Goal: Task Accomplishment & Management: Use online tool/utility

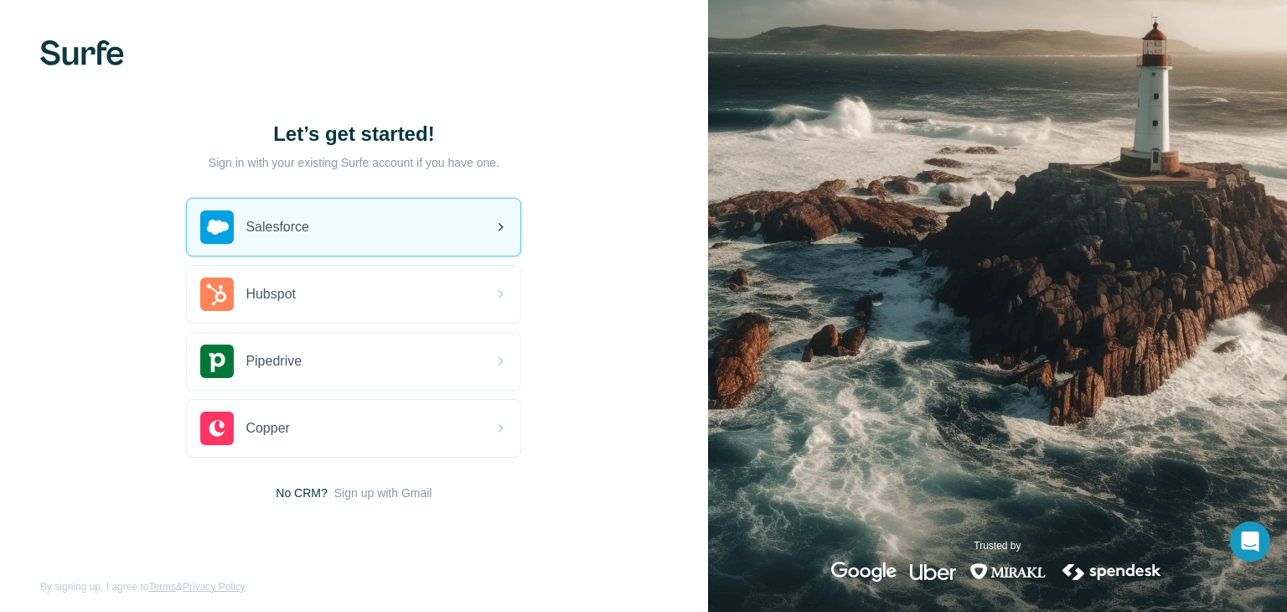
click at [274, 250] on div "Salesforce" at bounding box center [353, 227] width 333 height 57
click at [492, 225] on icon at bounding box center [500, 227] width 20 height 20
click at [498, 230] on icon at bounding box center [500, 227] width 20 height 20
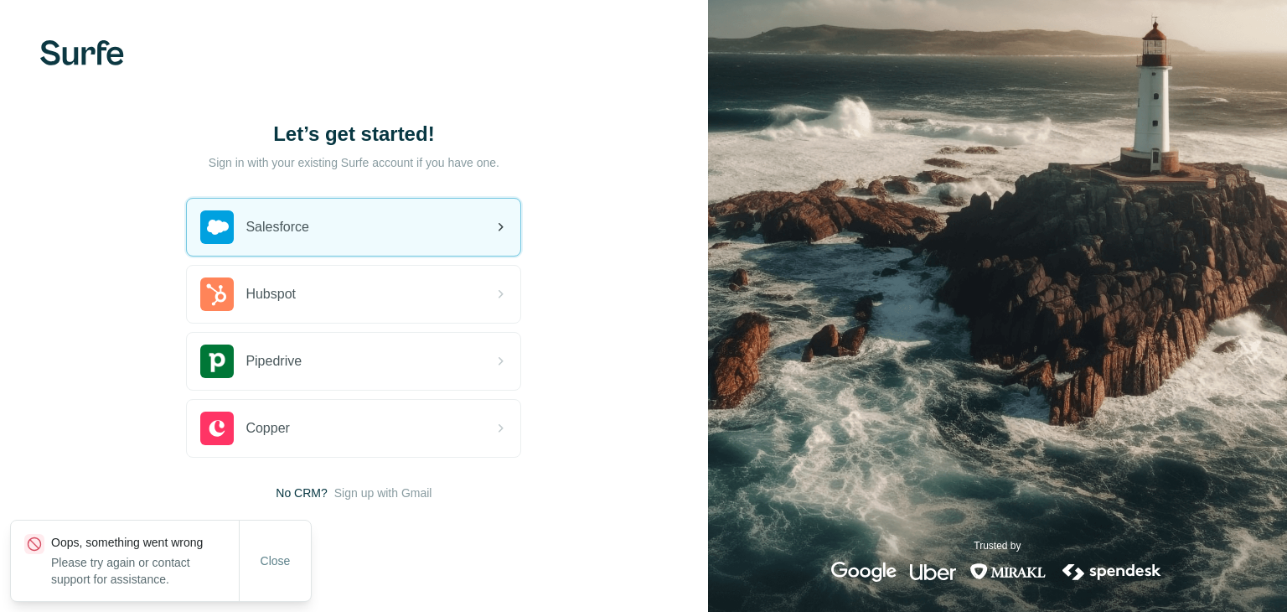
click at [327, 242] on div "Salesforce" at bounding box center [353, 227] width 333 height 57
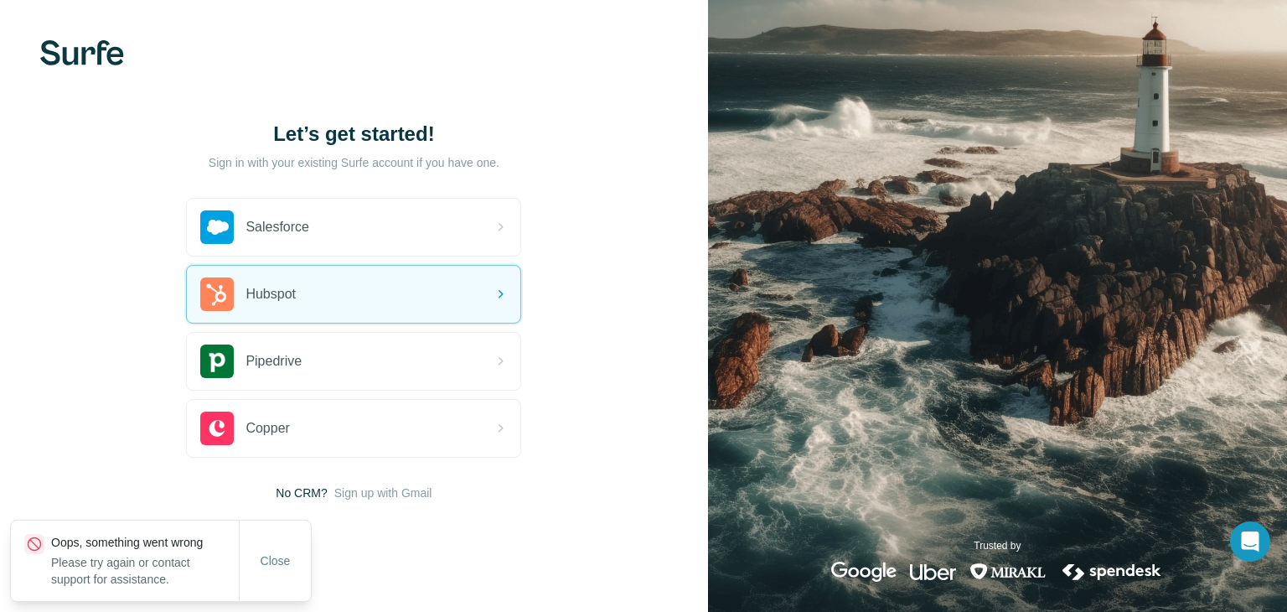
click at [122, 564] on p "Please try again or contact support for assistance." at bounding box center [145, 571] width 188 height 34
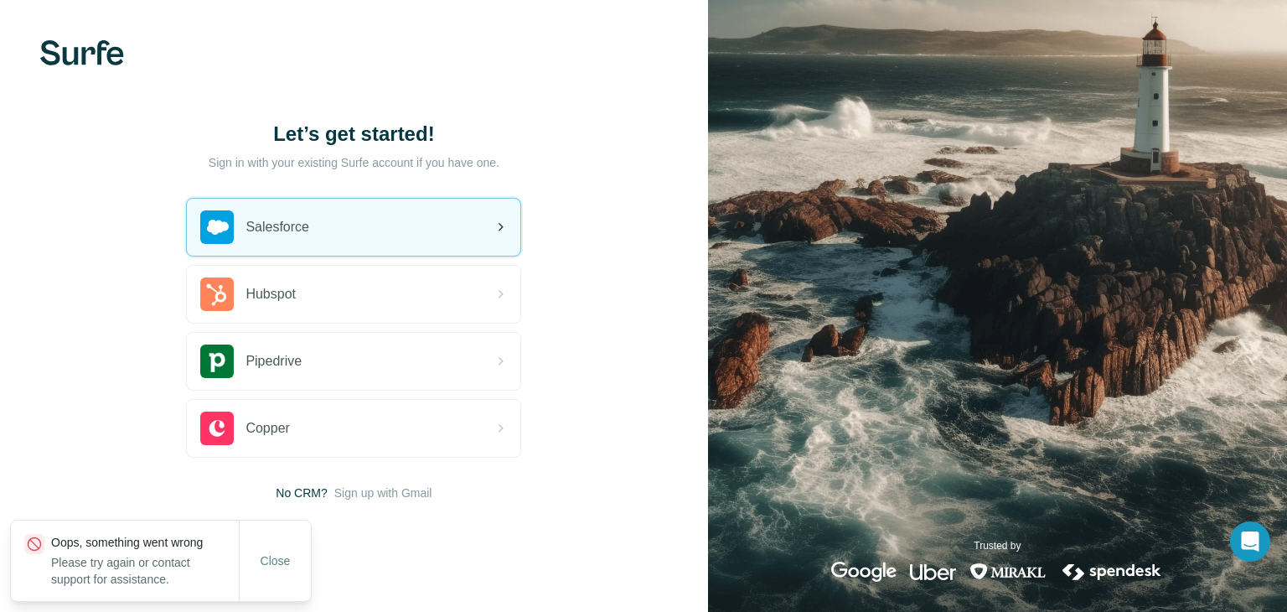
click at [325, 245] on div "Salesforce" at bounding box center [353, 227] width 333 height 57
